Goal: Task Accomplishment & Management: Manage account settings

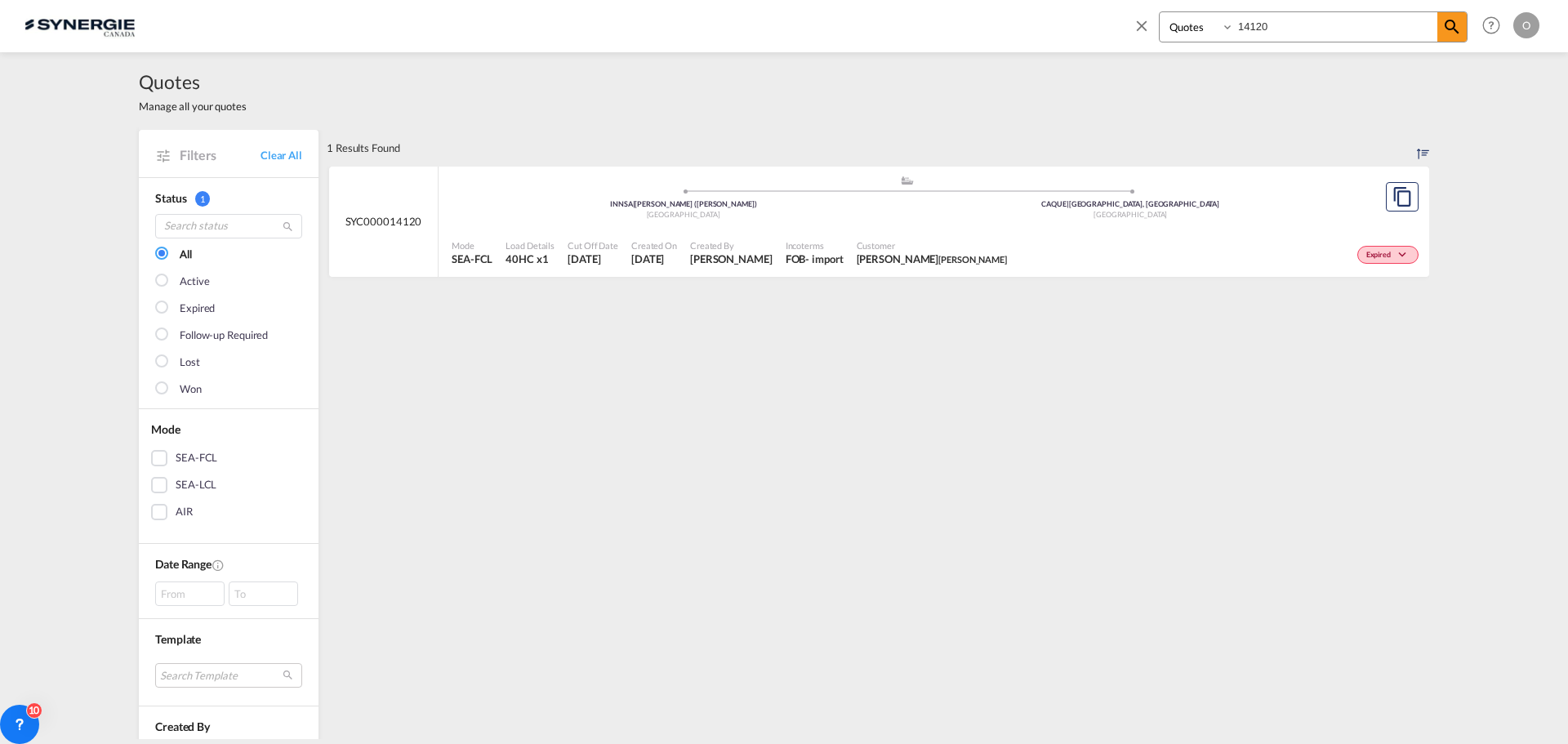
select select "Quotes"
click at [1290, 20] on input "14120" at bounding box center [1336, 26] width 204 height 29
click at [756, 258] on span "[PERSON_NAME]" at bounding box center [730, 258] width 83 height 15
drag, startPoint x: 1281, startPoint y: 36, endPoint x: 1149, endPoint y: 14, distance: 133.8
click at [1155, 20] on div "Bookings Quotes Enquiries 14179" at bounding box center [1300, 30] width 335 height 39
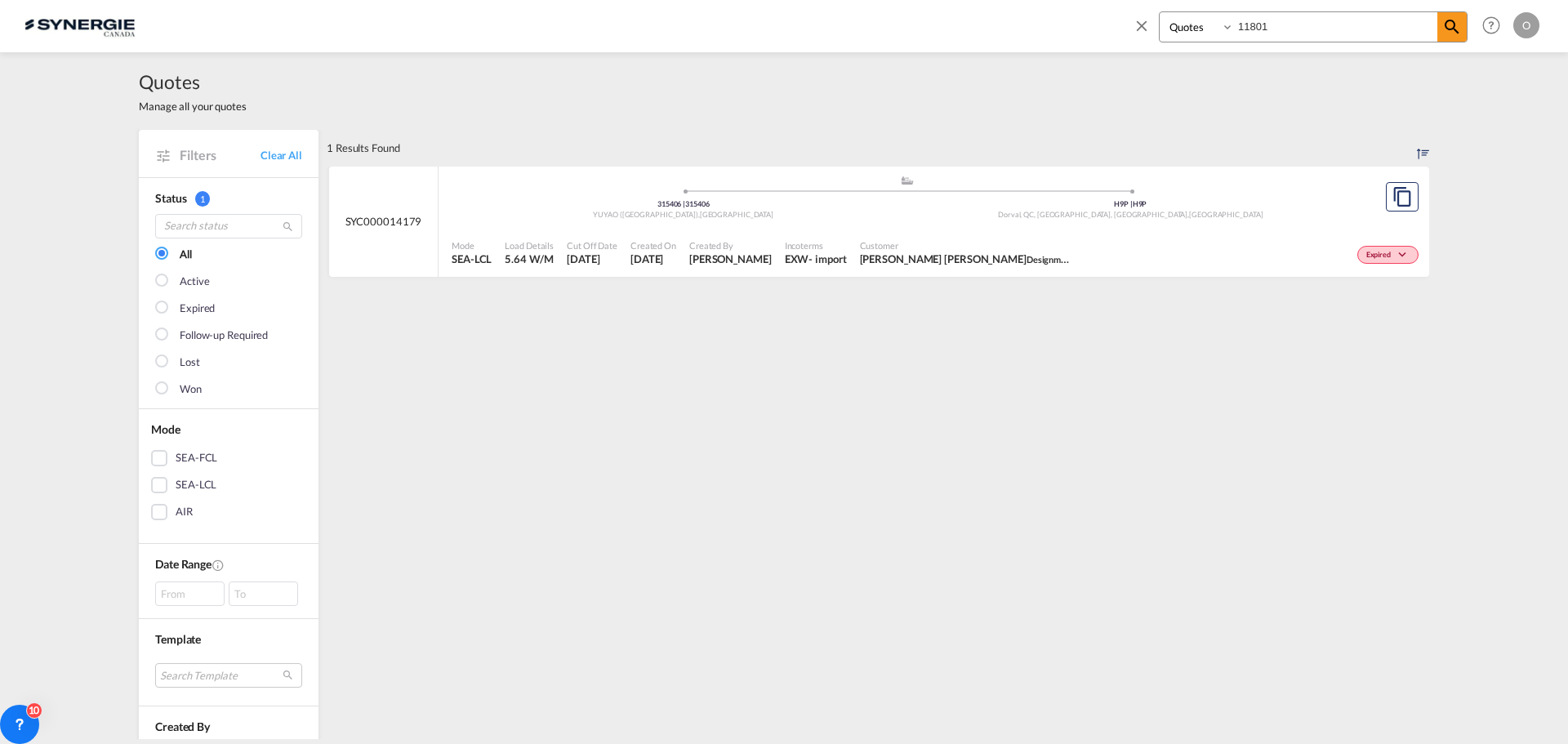
type input "11801"
click at [804, 259] on div "- import" at bounding box center [822, 258] width 37 height 15
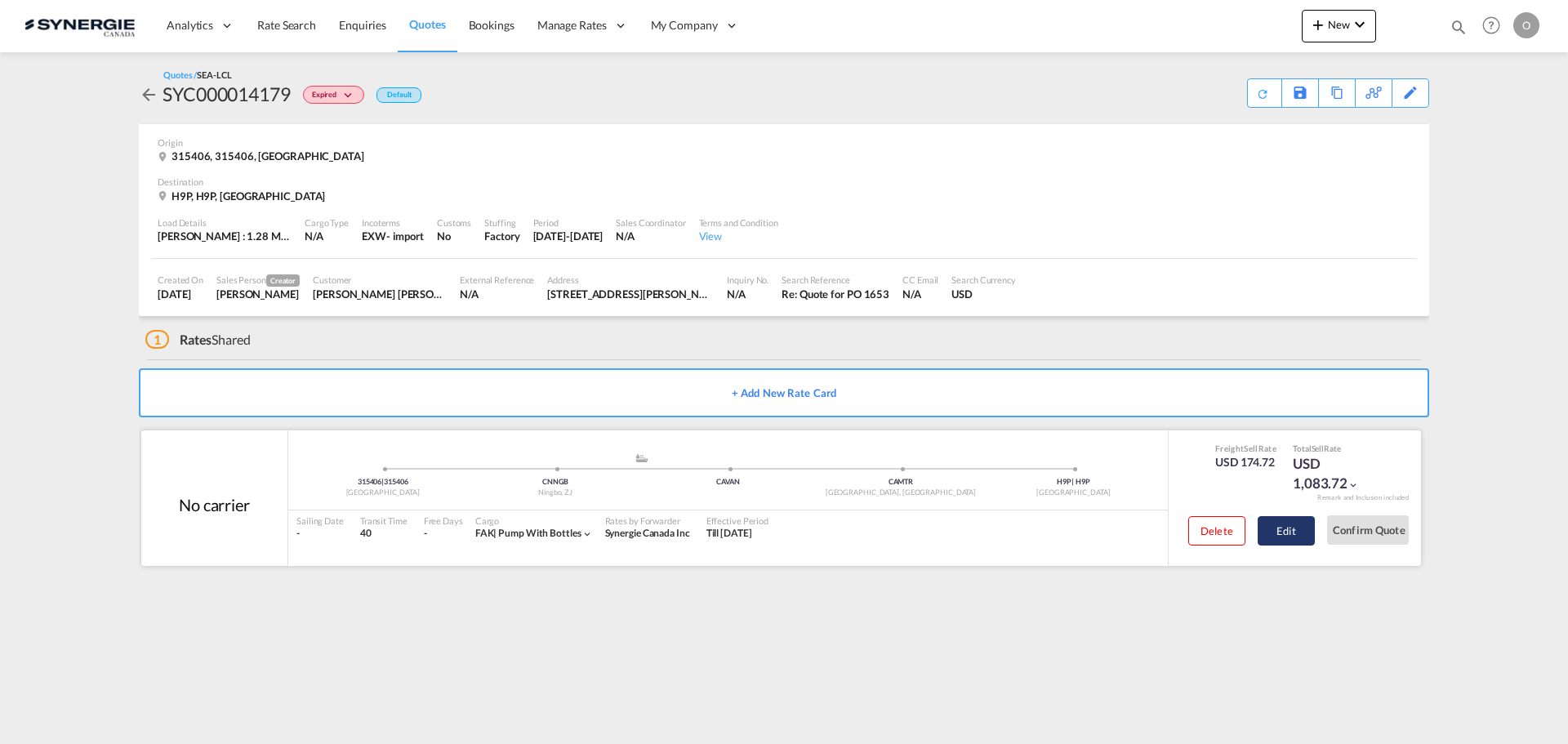
click at [1295, 530] on button "Edit" at bounding box center [1286, 531] width 57 height 30
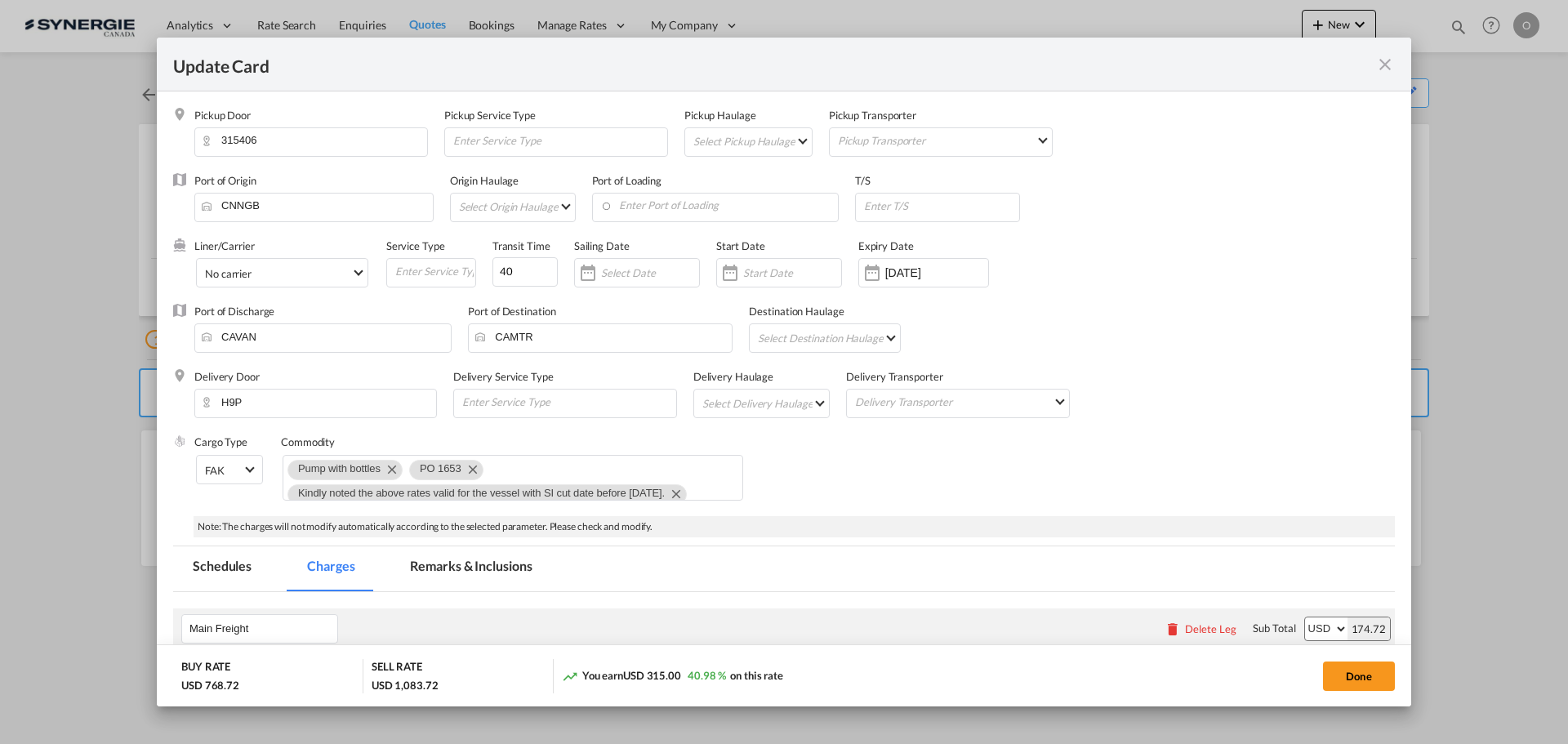
select select "per_w/m"
select select "flat"
select select "per_bl"
select select "per_shipment"
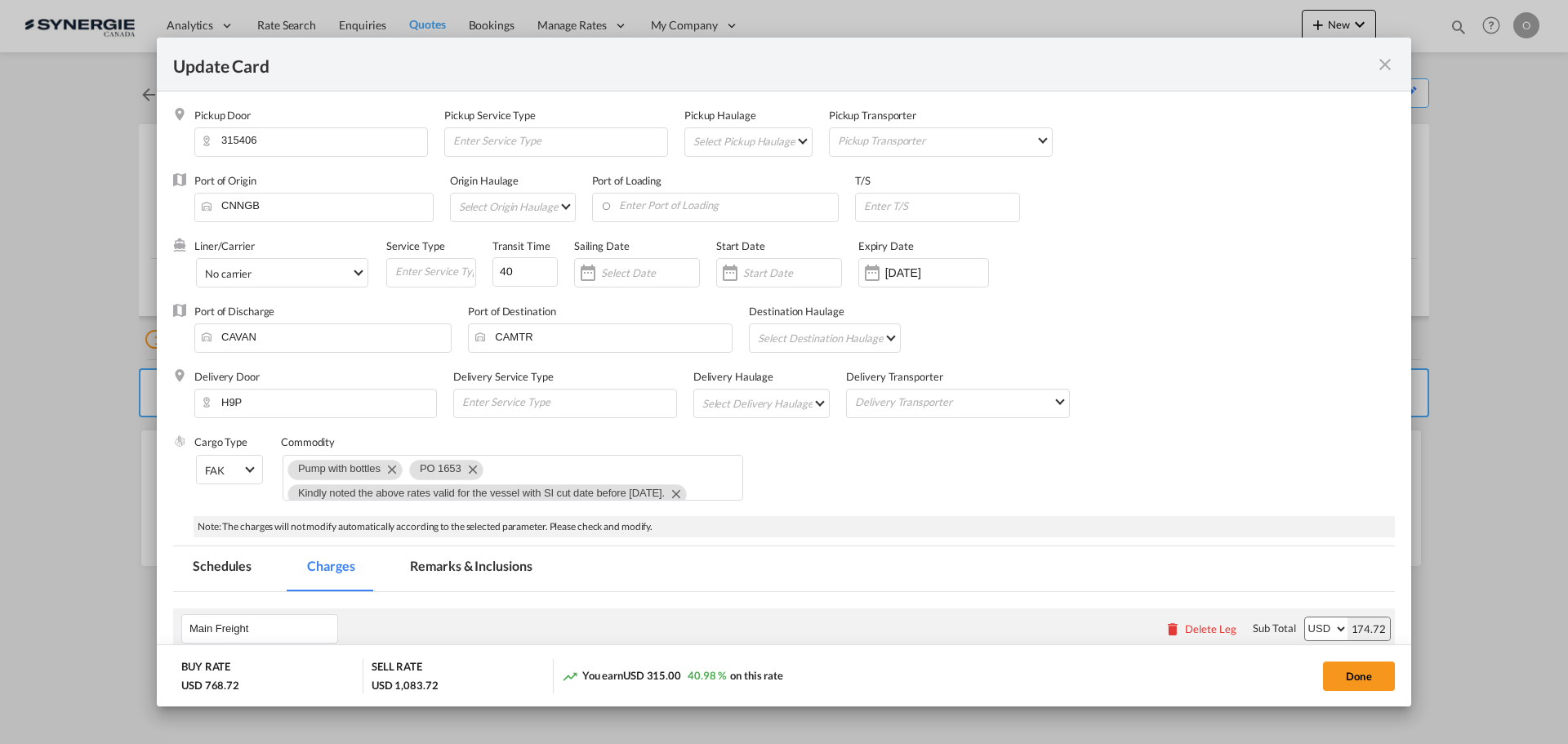
select select "per_shipment"
select select "per_hbl"
select select "flat"
select select "per_bl"
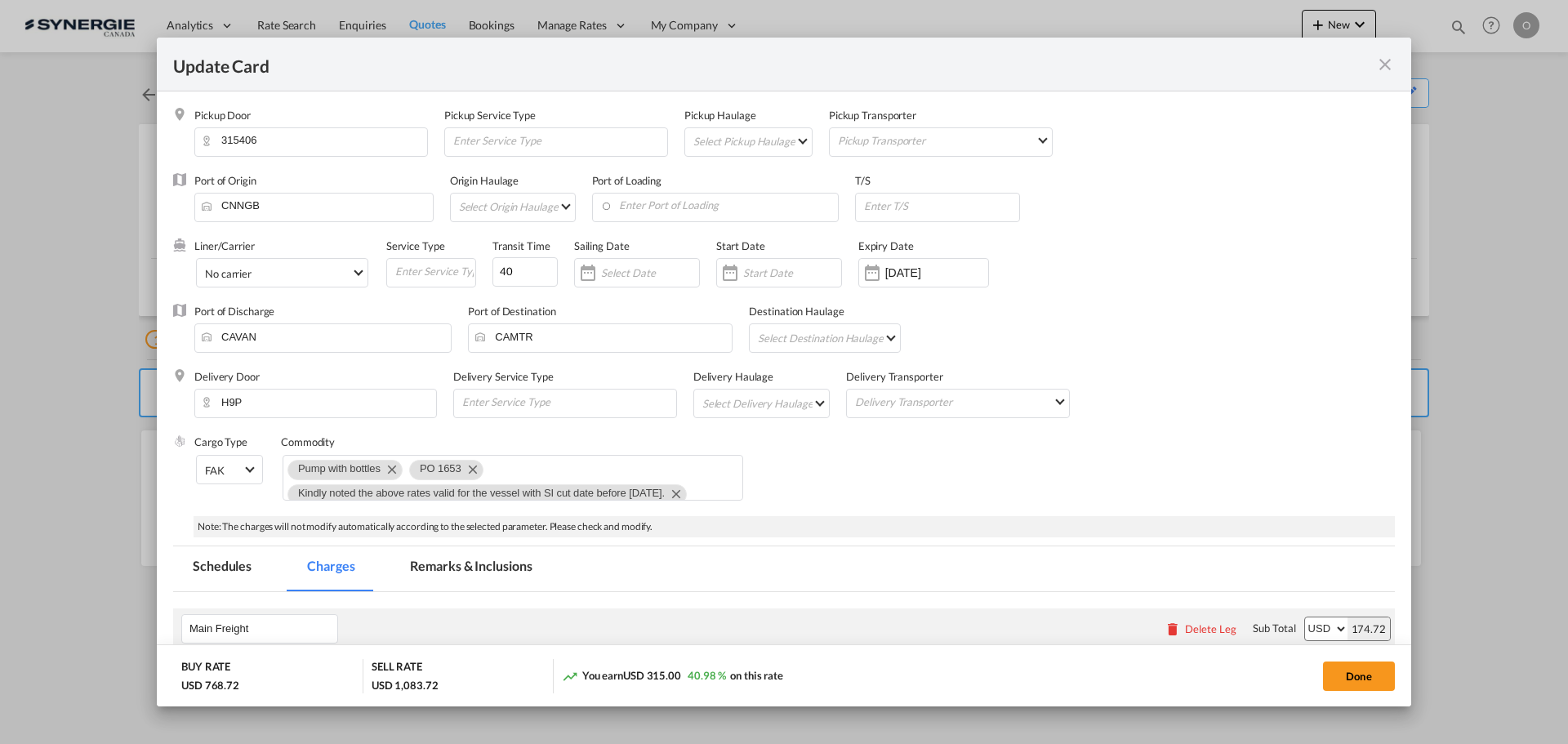
select select "per_bl"
select select "per_shipment"
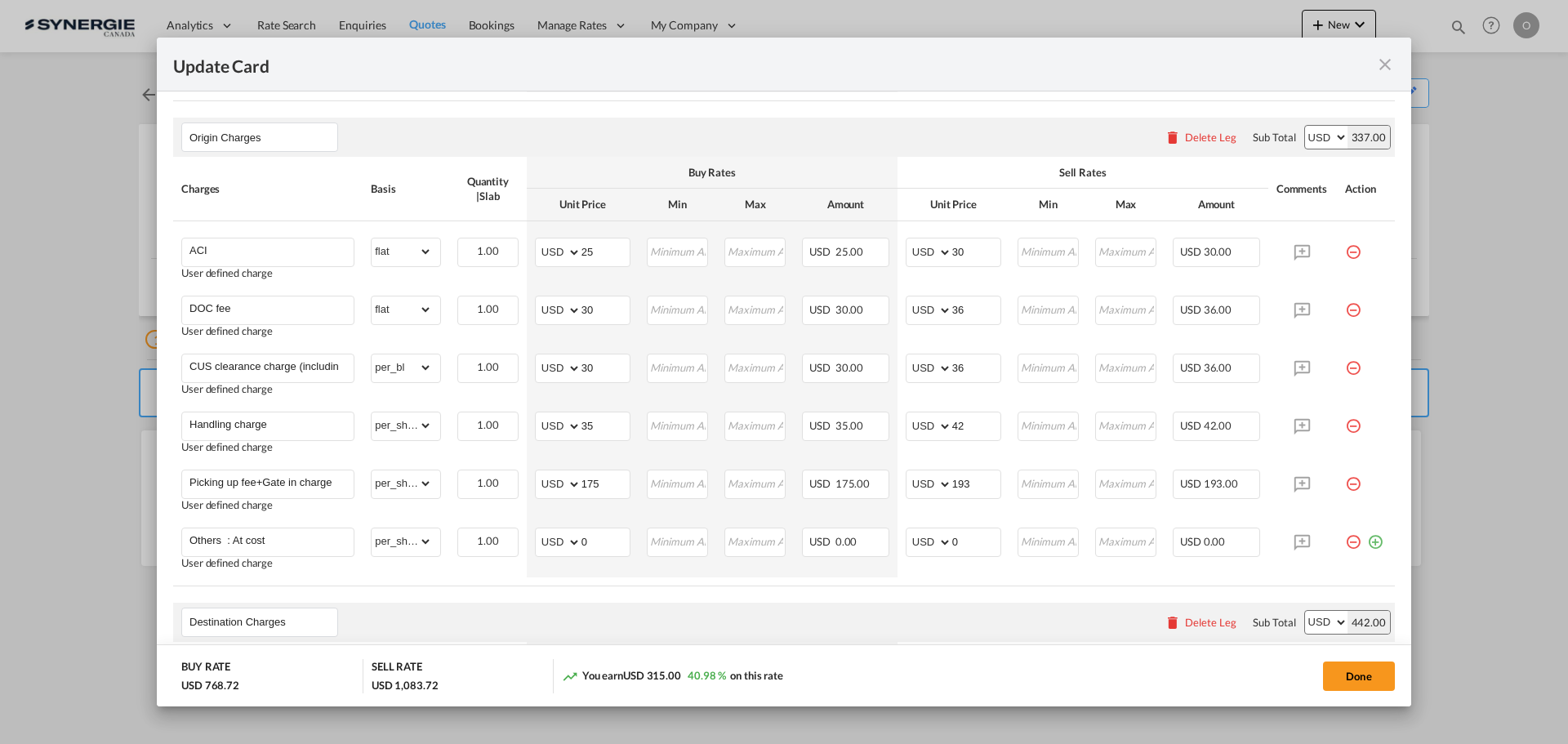
scroll to position [735, 0]
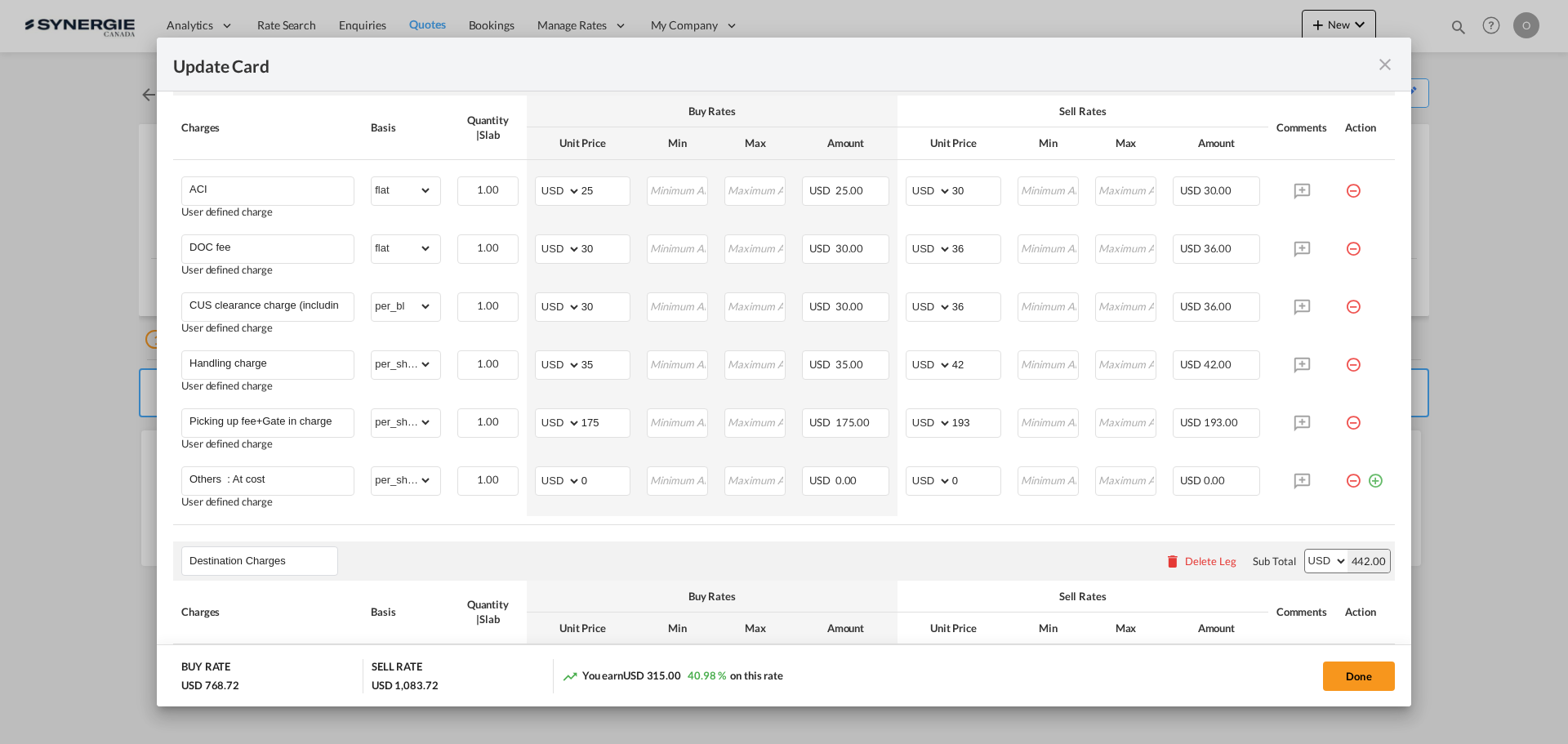
click at [1388, 64] on md-icon "icon-close fg-AAA8AD m-0 pointer" at bounding box center [1384, 64] width 20 height 20
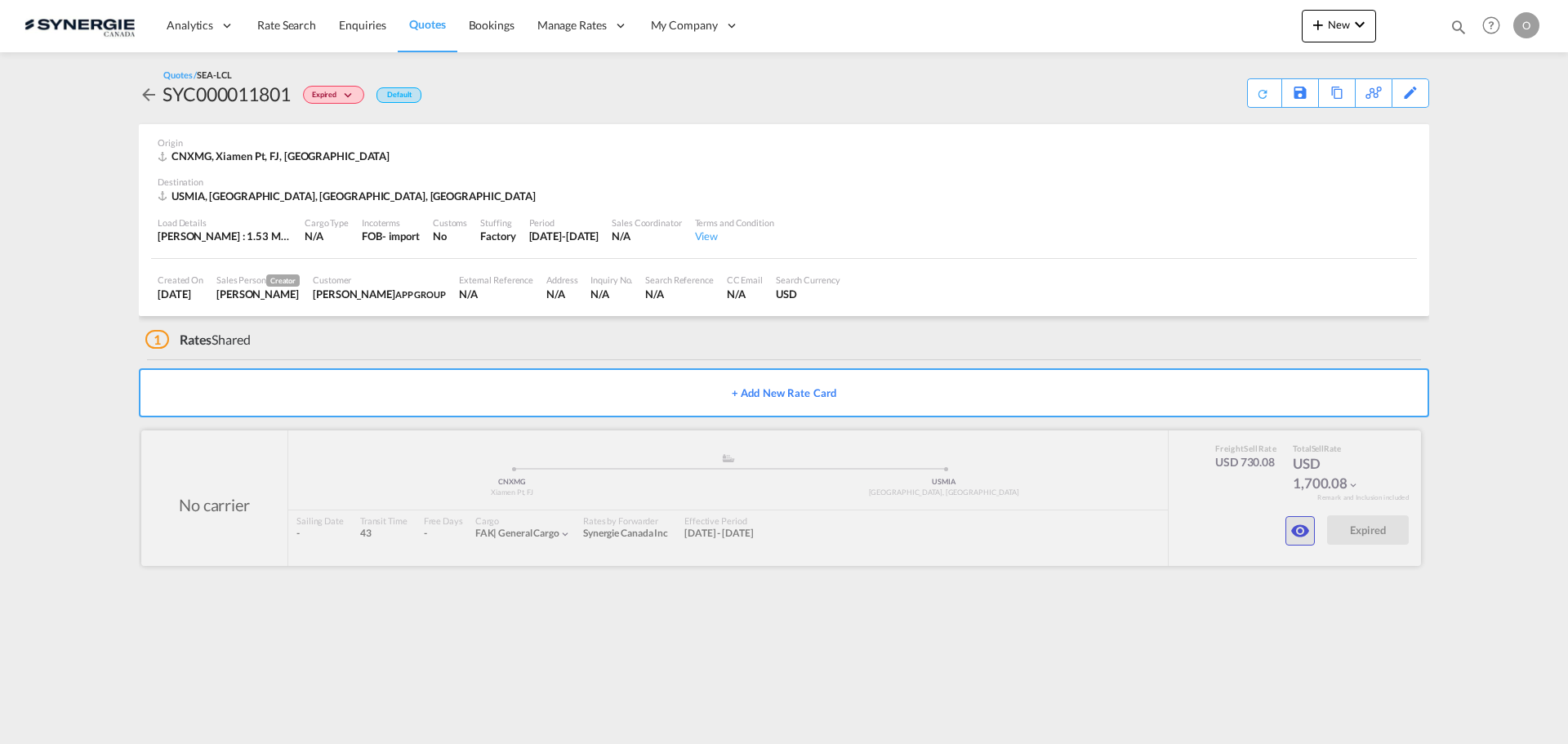
click at [1306, 526] on md-icon "icon-eye" at bounding box center [1300, 531] width 20 height 20
